Goal: Subscribe to service/newsletter

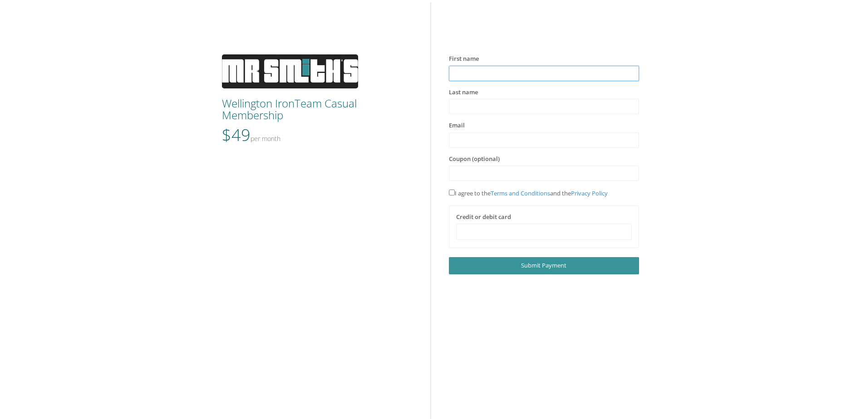
click at [478, 67] on input "text" at bounding box center [544, 73] width 190 height 15
type input "*****"
type input "**********"
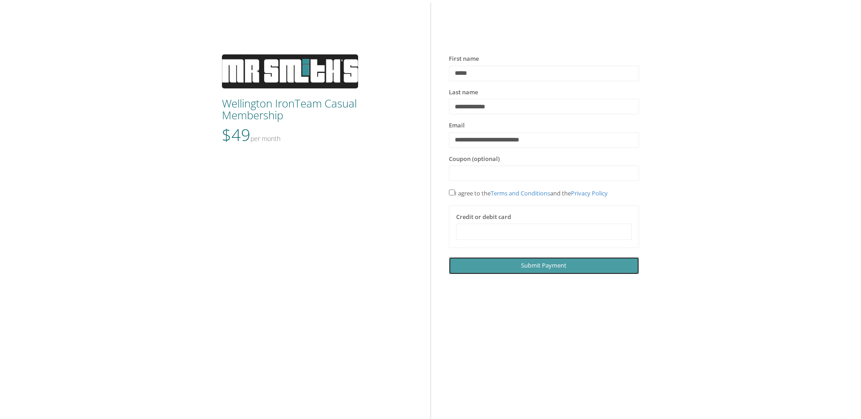
click at [556, 266] on span "Submit Payment" at bounding box center [543, 265] width 45 height 8
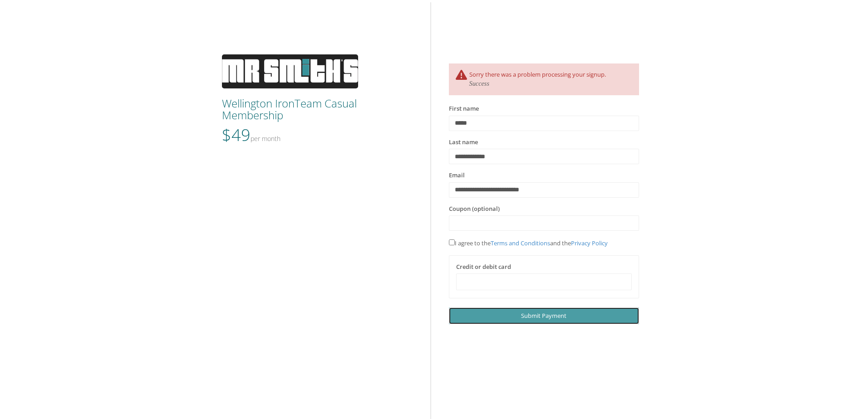
click at [554, 314] on span "Submit Payment" at bounding box center [543, 316] width 45 height 8
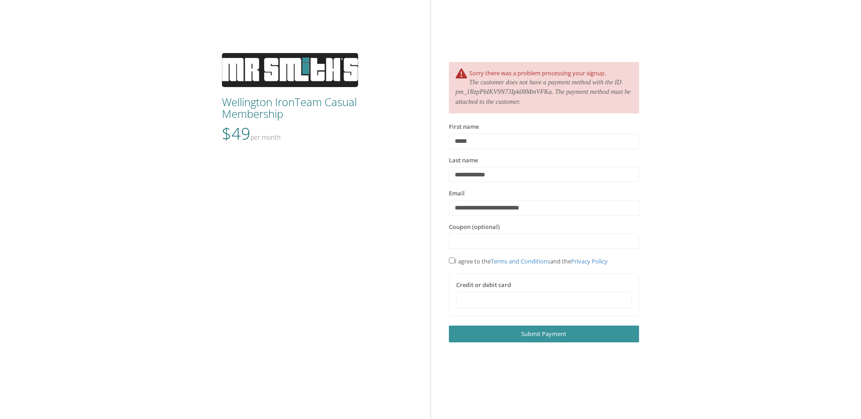
scroll to position [2, 0]
click at [536, 334] on span "Submit Payment" at bounding box center [543, 334] width 45 height 8
click at [564, 295] on div at bounding box center [544, 299] width 176 height 16
click at [561, 335] on span "Submit Payment" at bounding box center [543, 334] width 45 height 8
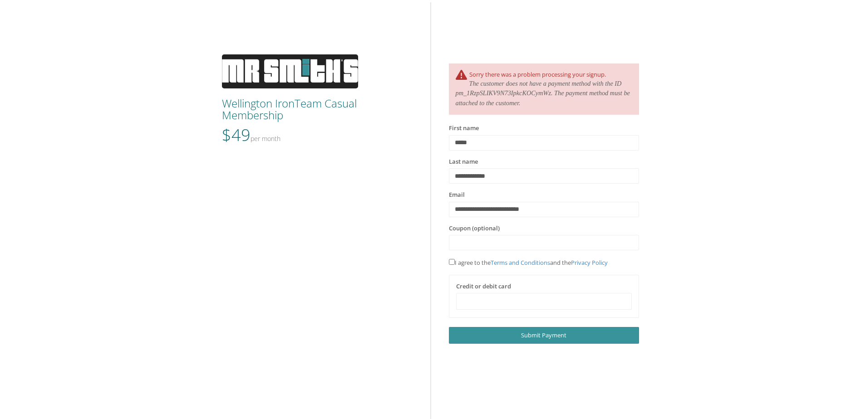
click at [282, 82] on img at bounding box center [290, 71] width 136 height 34
click at [528, 95] on icon "The customer does not have a payment method with the ID pm_1RzpSLIKV9N73IpkcKOC…" at bounding box center [543, 93] width 174 height 27
click at [664, 98] on div "Wellington IronTeam Casual Membership $49 Per Month Sorry there was a problem p…" at bounding box center [430, 176] width 861 height 335
click at [686, 236] on div "Wellington IronTeam Casual Membership $49 Per Month Sorry there was a problem p…" at bounding box center [430, 176] width 861 height 335
click at [290, 69] on img at bounding box center [290, 71] width 136 height 34
